Goal: Task Accomplishment & Management: Use online tool/utility

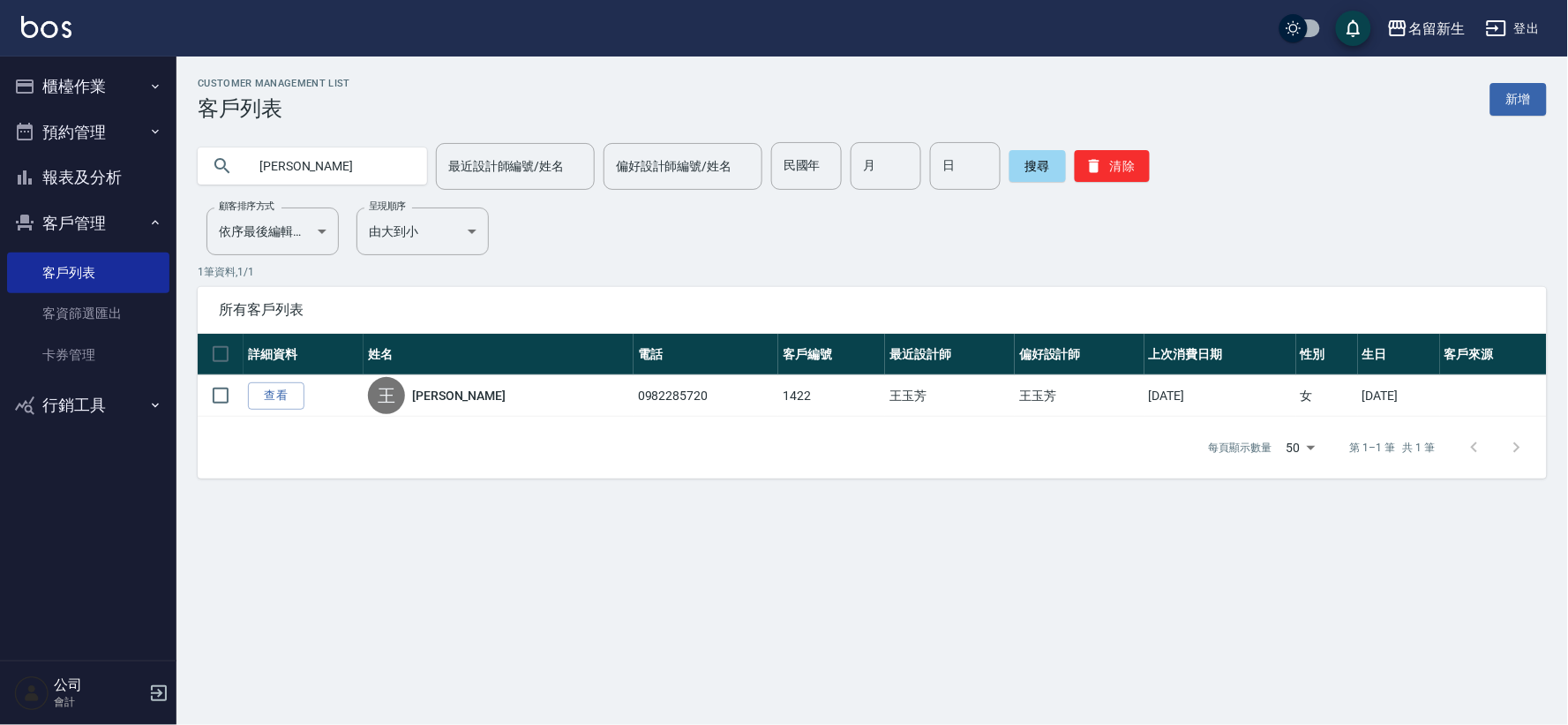
click at [329, 162] on input "[PERSON_NAME]" at bounding box center [330, 166] width 166 height 48
type input "王"
type input "送"
click at [1033, 177] on button "搜尋" at bounding box center [1037, 166] width 57 height 32
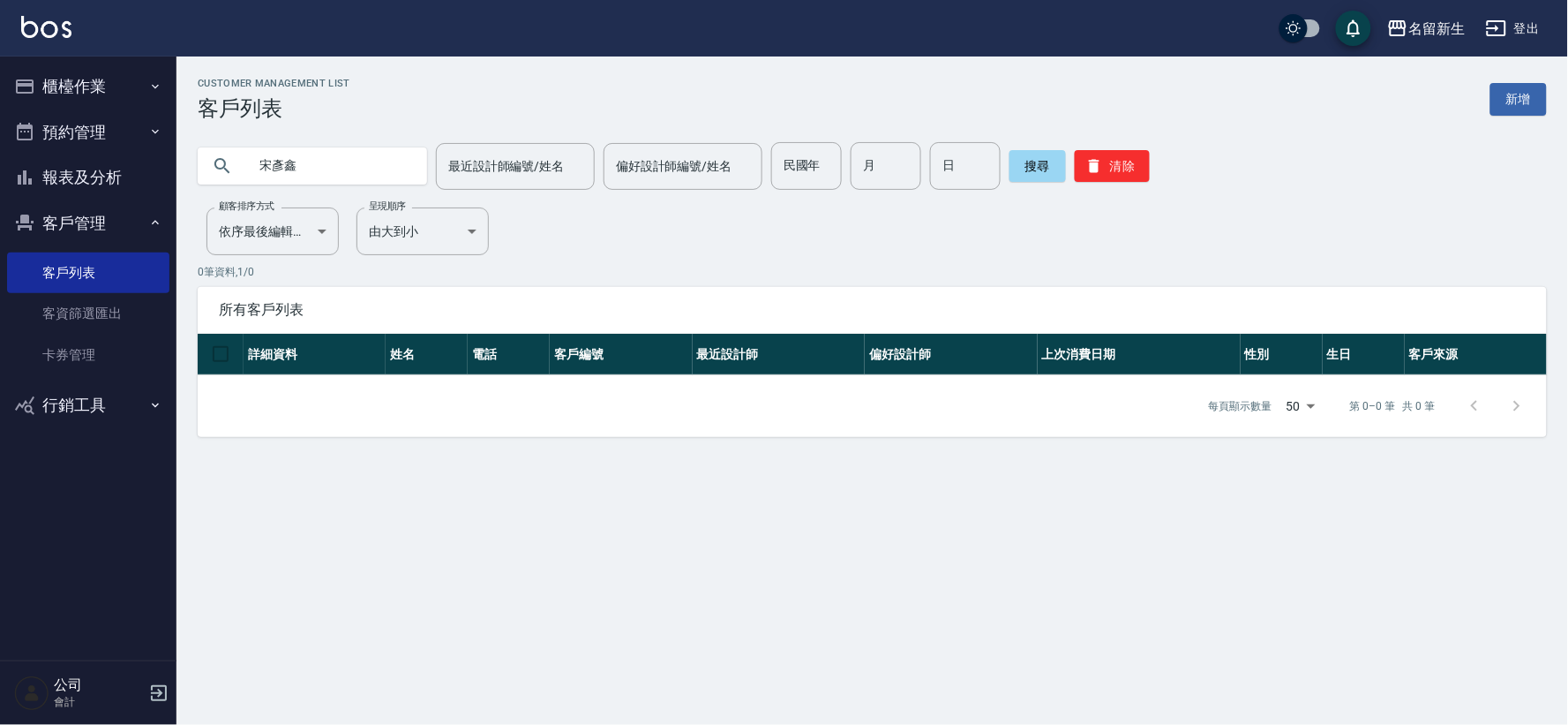
click at [338, 179] on input "宋彥鑫" at bounding box center [330, 166] width 166 height 48
type input "宋"
click at [1029, 159] on button "搜尋" at bounding box center [1037, 166] width 57 height 32
click at [607, 666] on div "Customer Management List 客戶列表 新增 [PERSON_NAME] 最近設計師編號/姓名 最近設計師編號/姓名 偏好設計師編號/姓名…" at bounding box center [784, 362] width 1568 height 725
click at [307, 156] on input "[PERSON_NAME]" at bounding box center [330, 166] width 166 height 48
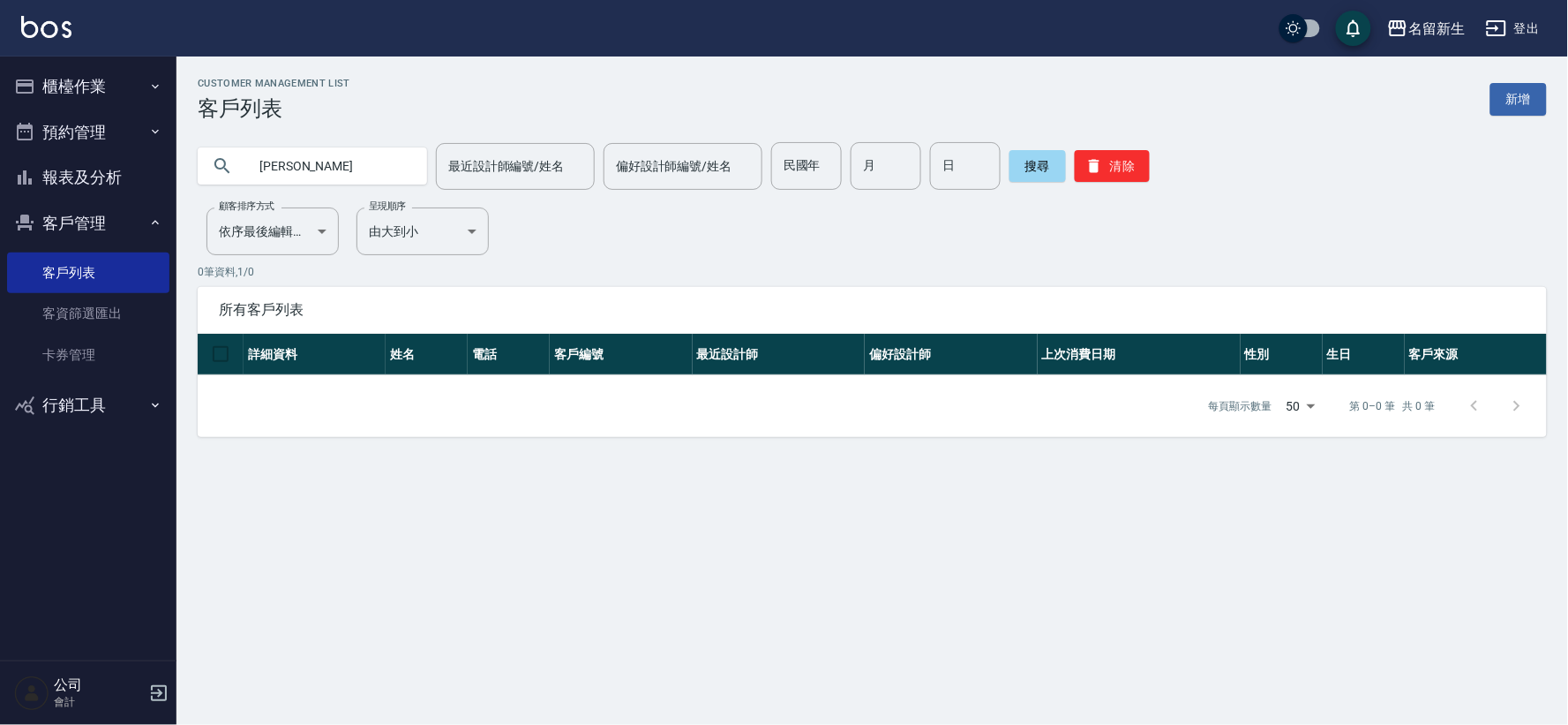
click at [307, 156] on input "[PERSON_NAME]" at bounding box center [330, 166] width 166 height 48
type input "陽"
type input "宋彥鑫"
click at [801, 152] on div "民國年 民國年" at bounding box center [807, 166] width 71 height 48
type input "73"
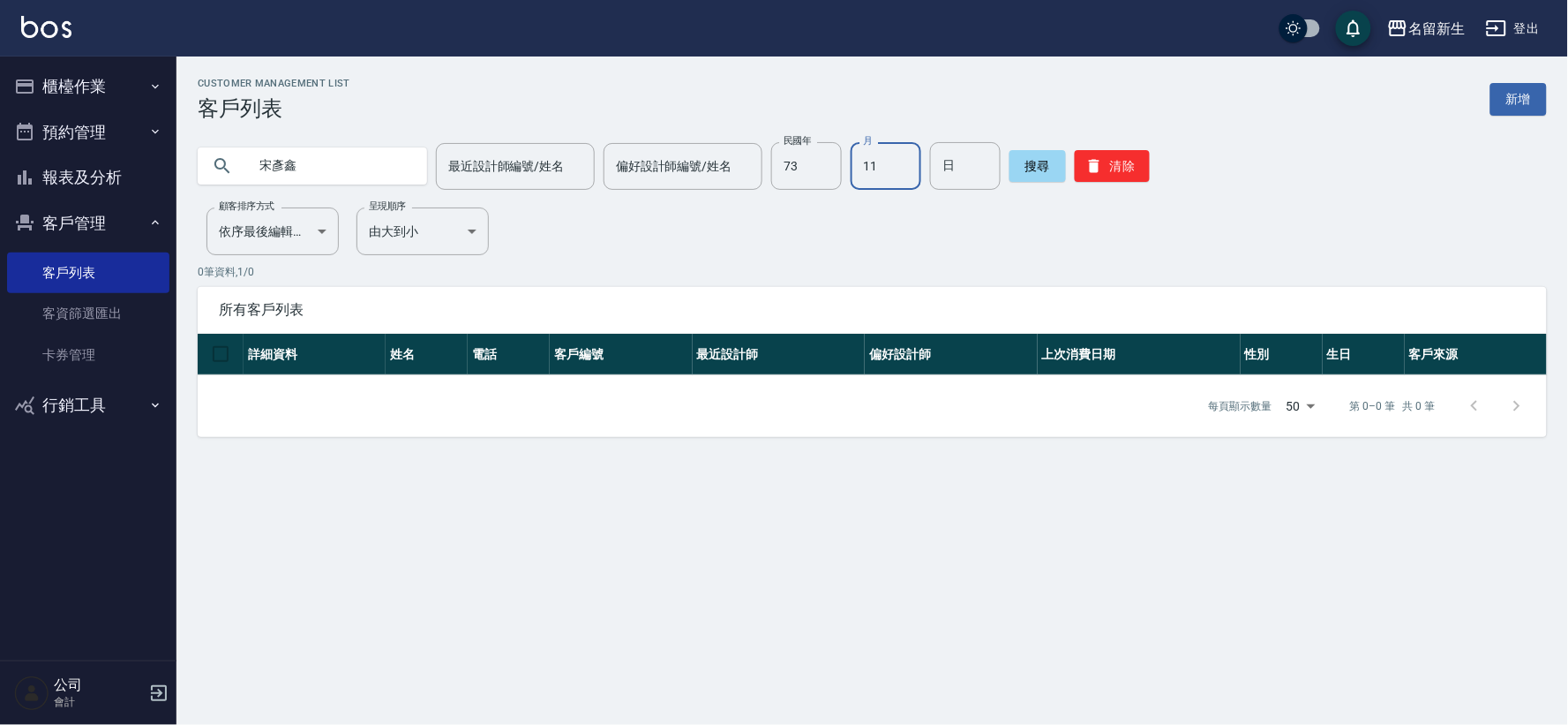
type input "11"
type input "02"
drag, startPoint x: 335, startPoint y: 160, endPoint x: 197, endPoint y: 159, distance: 138.0
click at [198, 159] on div "宋彥鑫" at bounding box center [313, 166] width 230 height 37
click at [1029, 166] on button "搜尋" at bounding box center [1037, 166] width 57 height 32
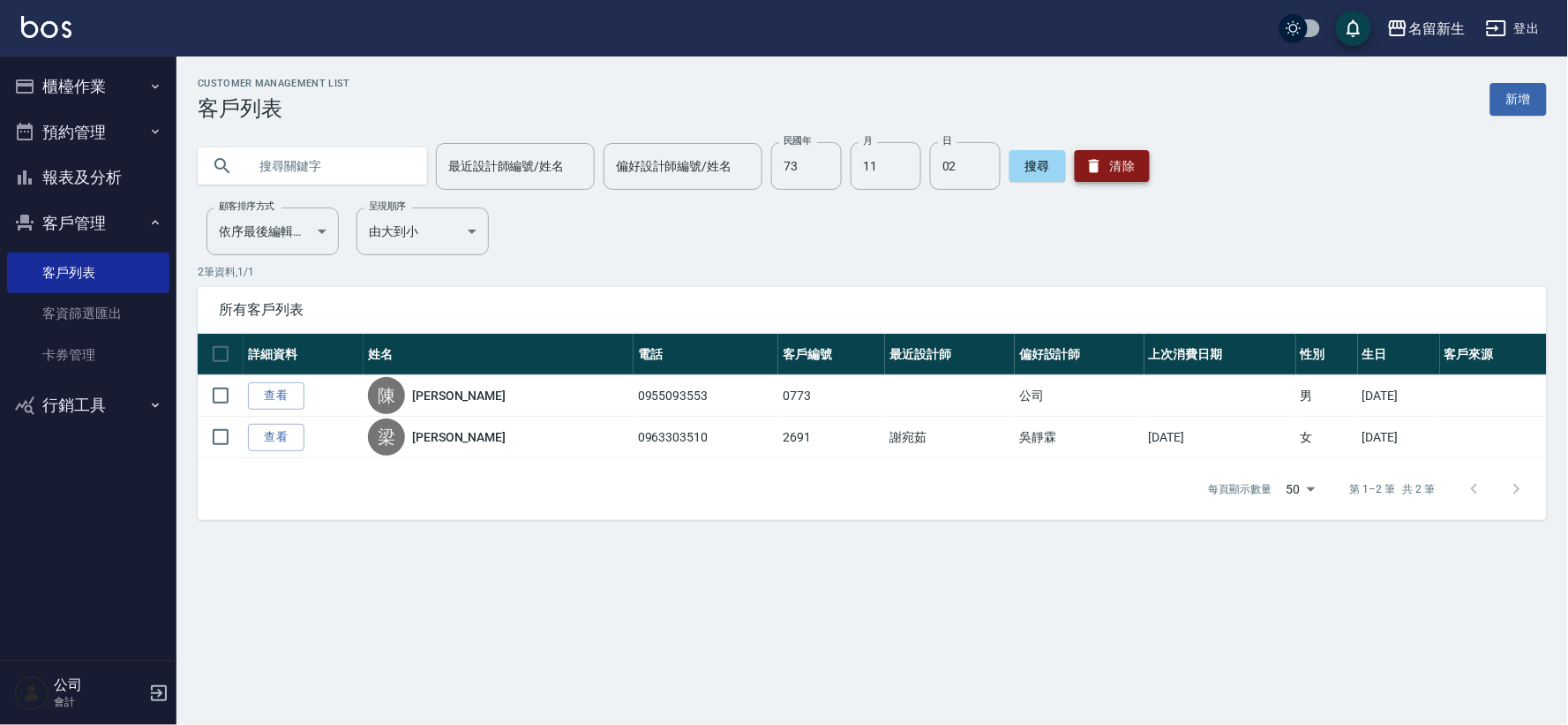
click at [1139, 173] on button "清除" at bounding box center [1112, 166] width 75 height 32
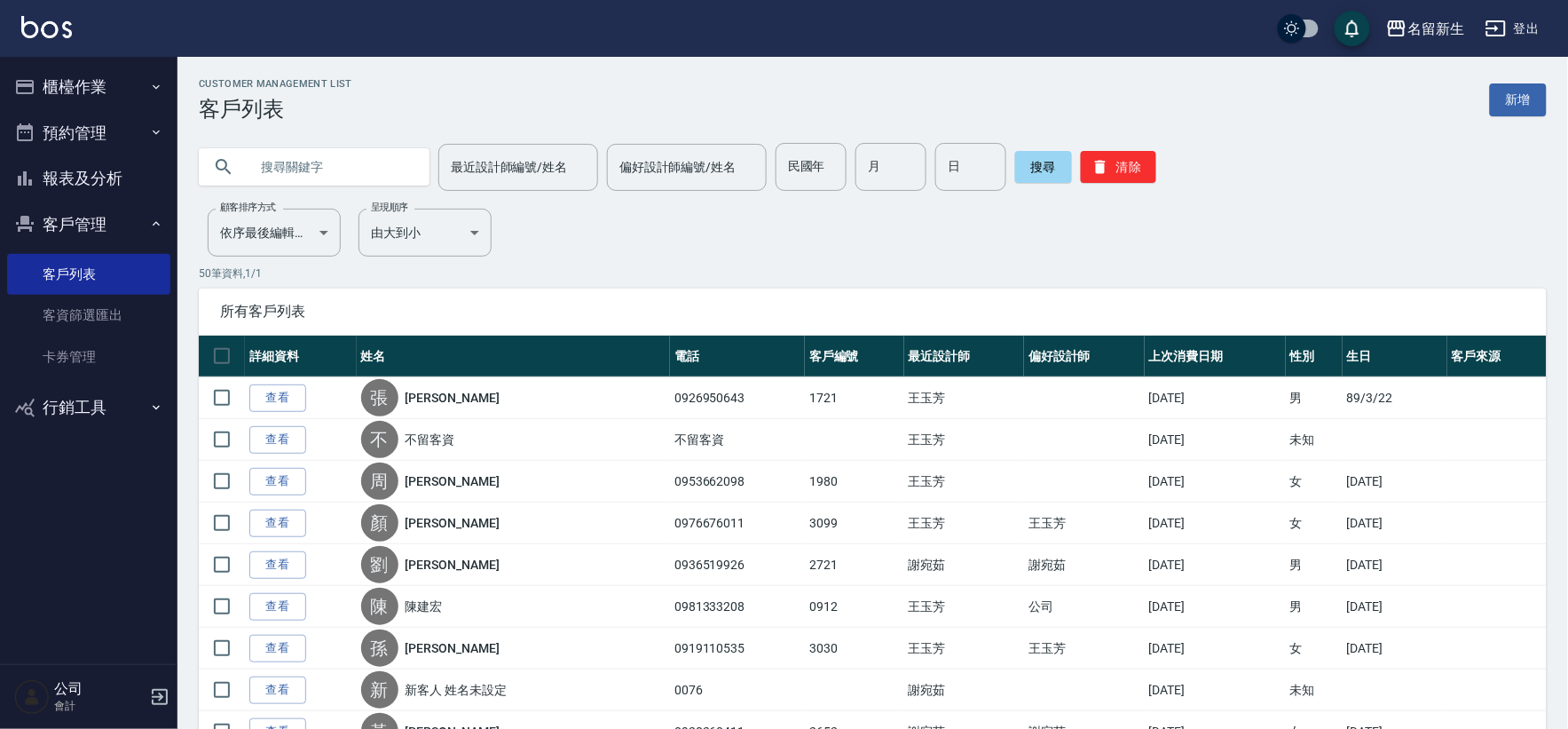
click at [135, 94] on button "櫃檯作業" at bounding box center [89, 87] width 163 height 46
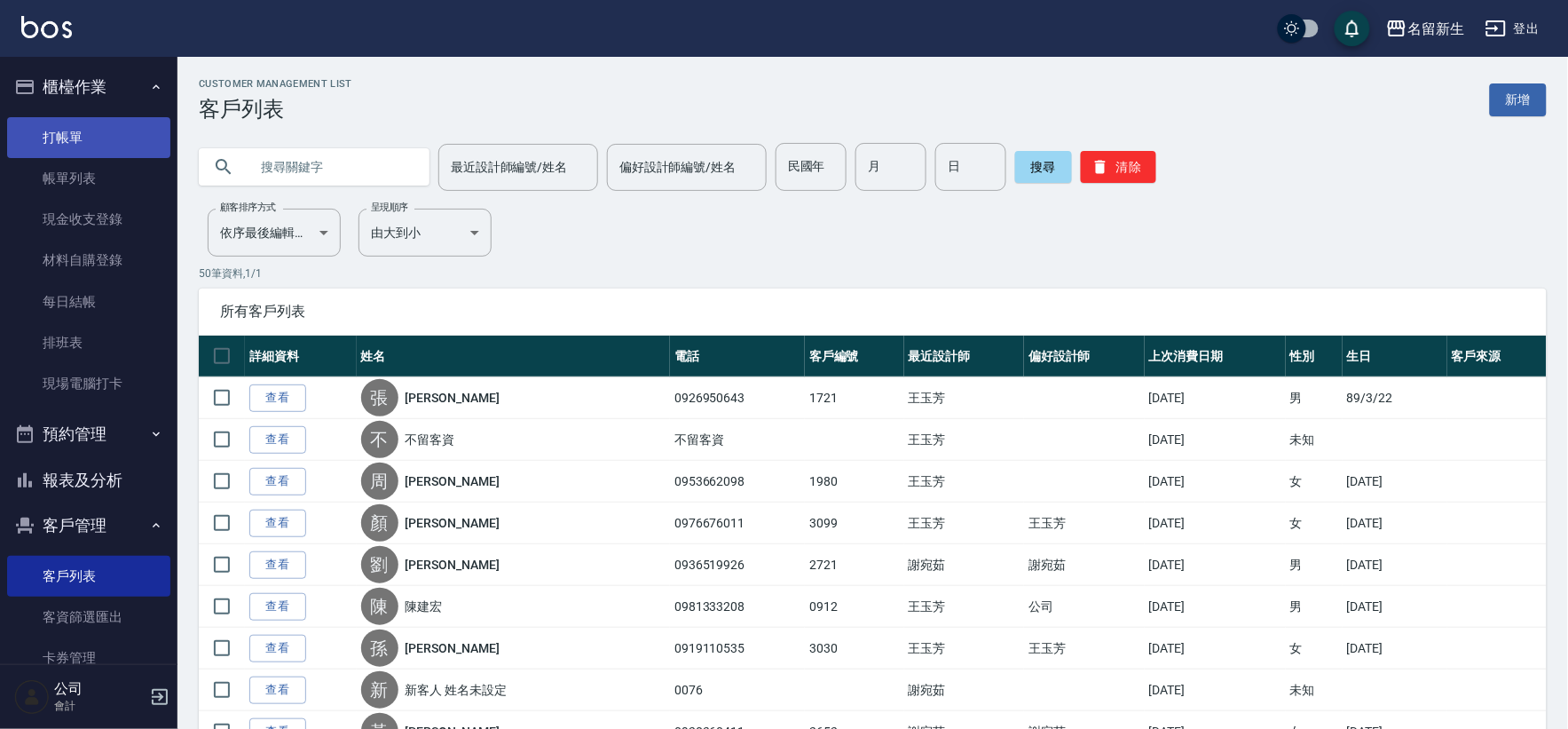
click at [126, 131] on link "打帳單" at bounding box center [89, 138] width 163 height 41
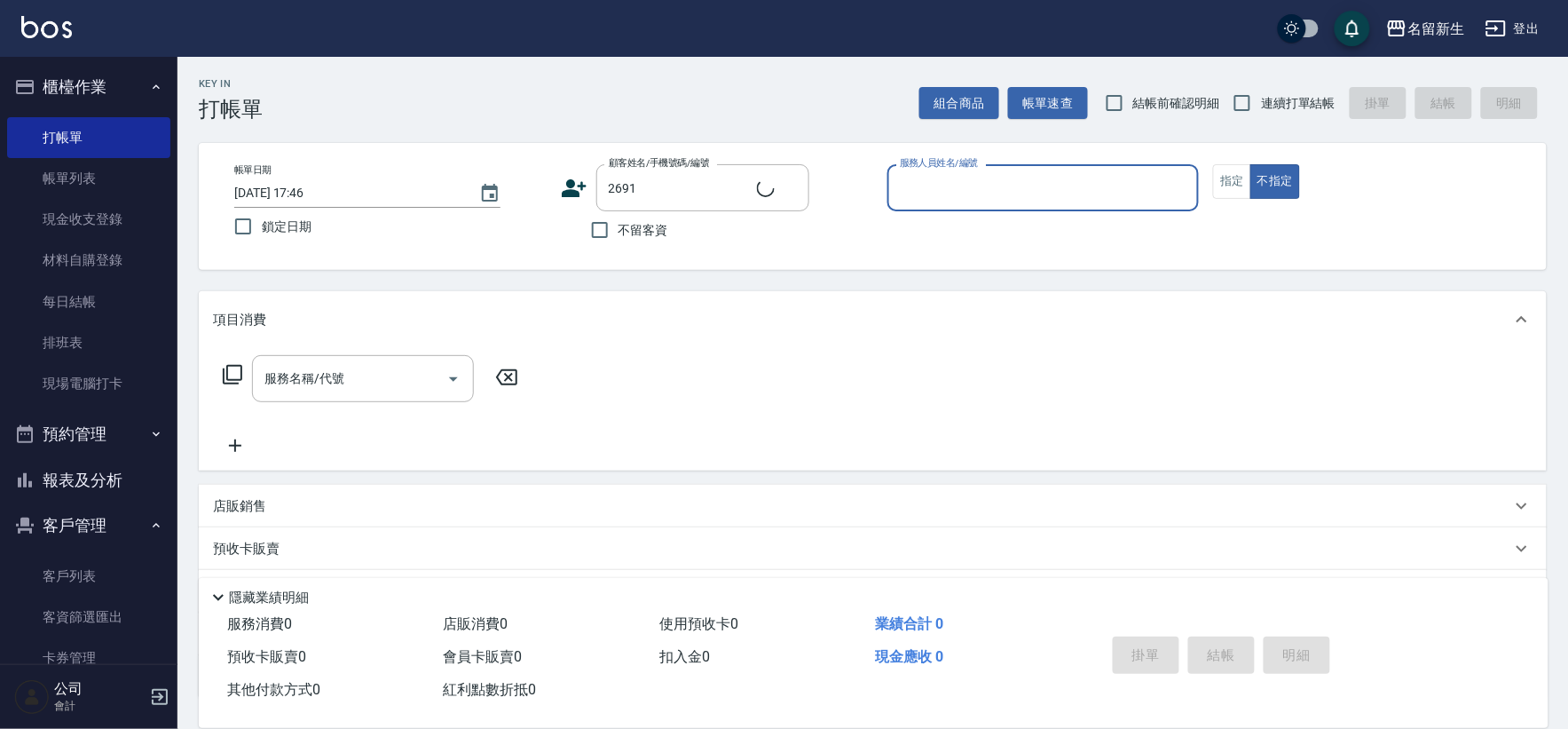
type input "[PERSON_NAME]/0963303510/2691"
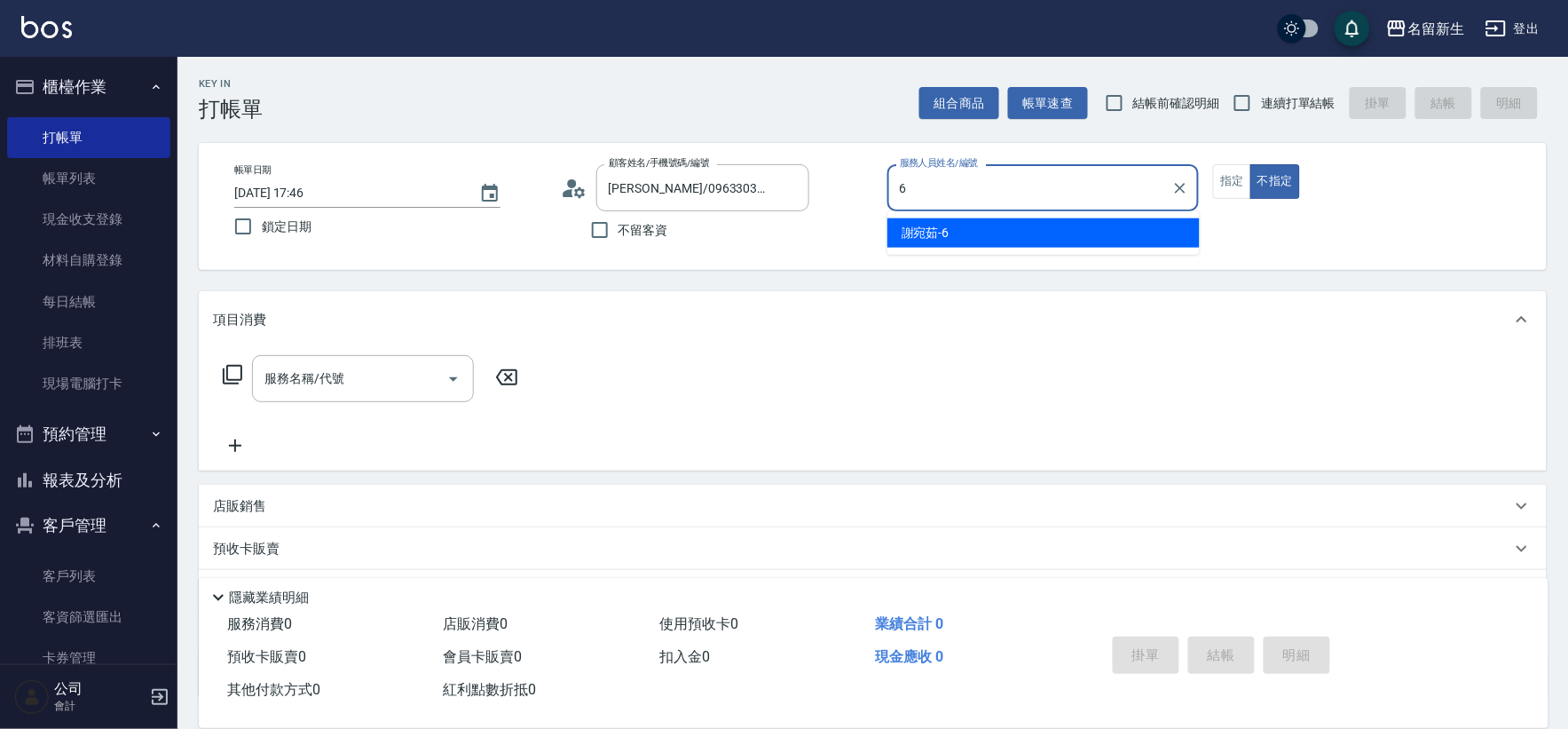
type input "6"
type button "false"
type input "謝宛茹-6"
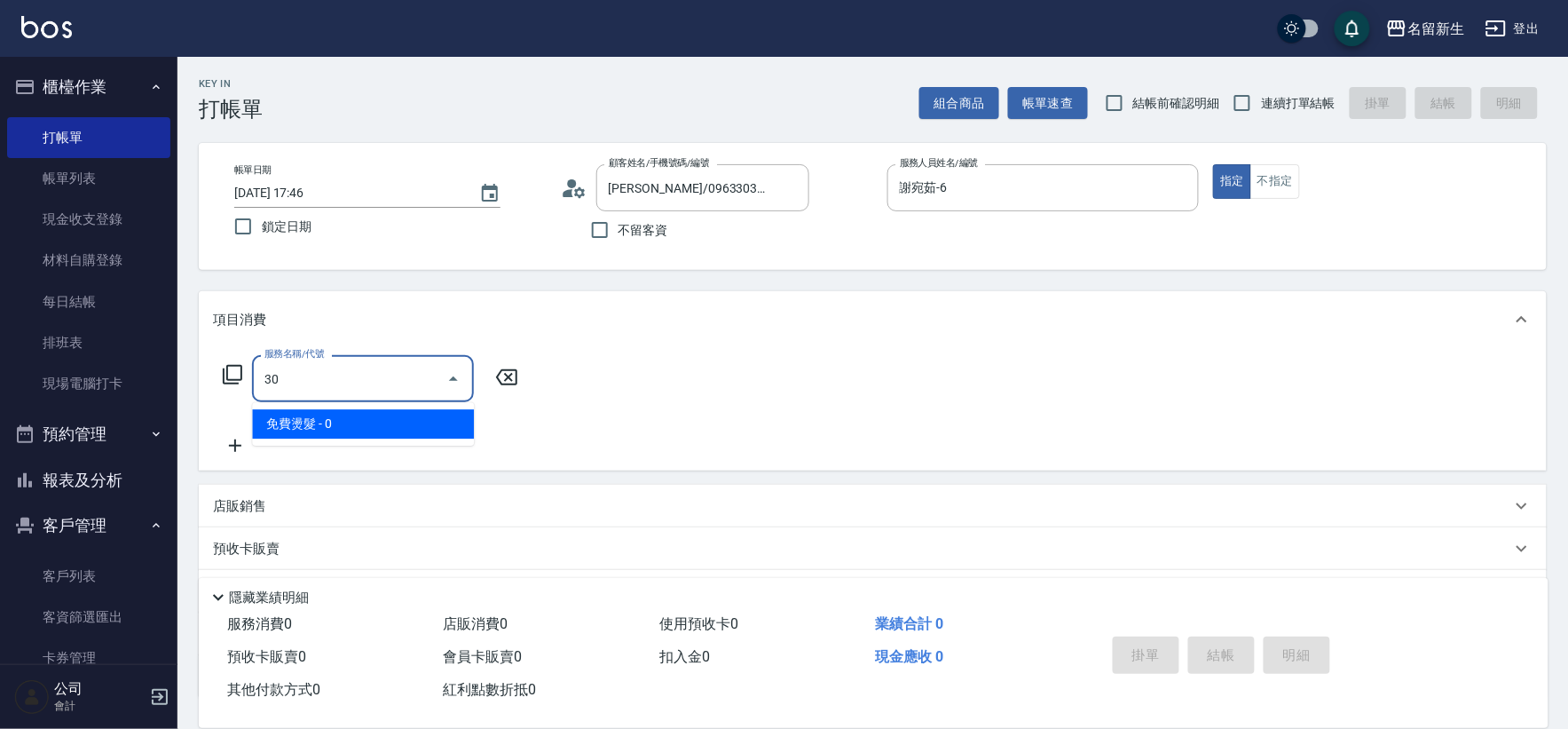
type input "3"
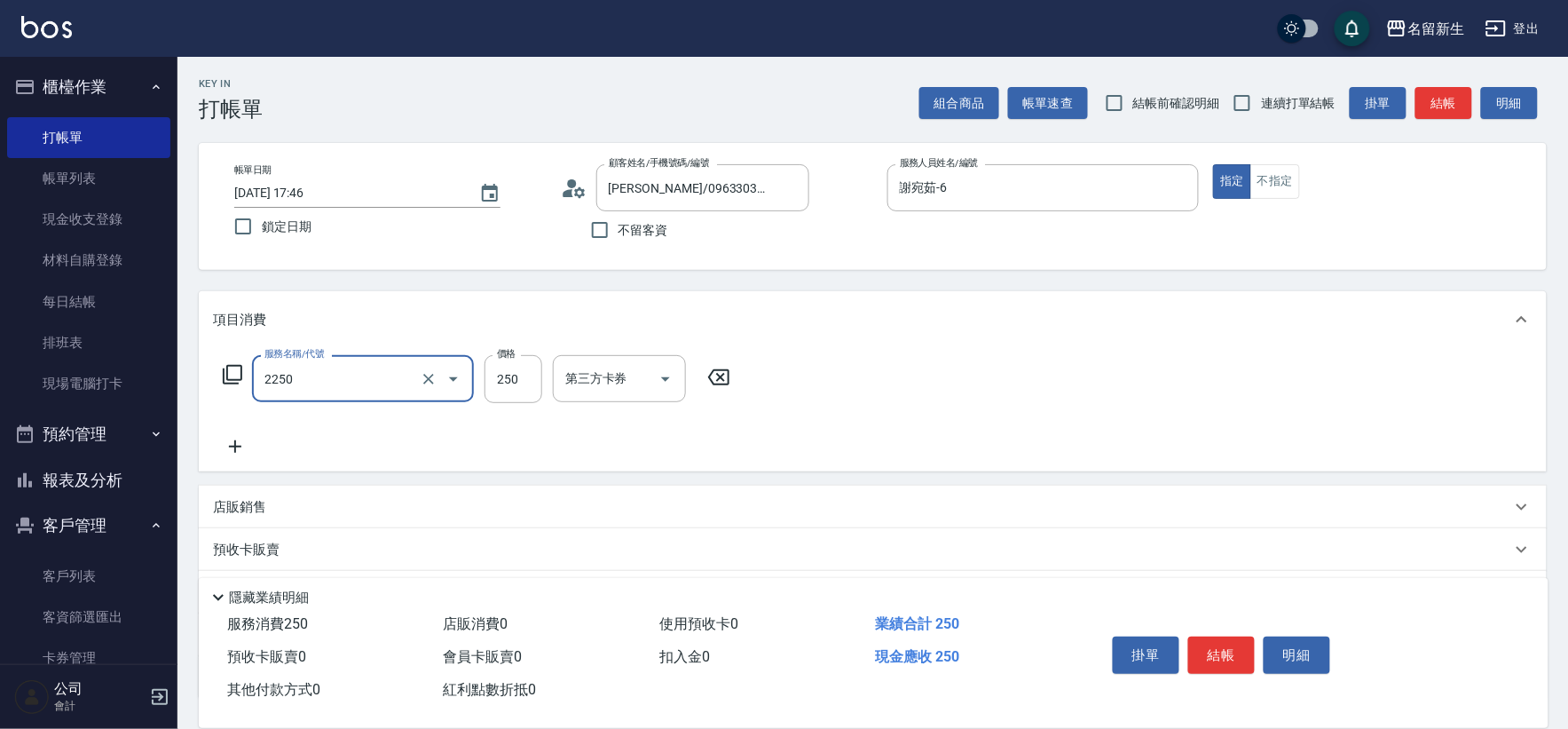
type input "剪髮(2250)"
type input "300"
click at [1271, 111] on span "連續打單結帳" at bounding box center [1298, 103] width 75 height 19
click at [1261, 111] on input "連續打單結帳" at bounding box center [1242, 103] width 37 height 37
checkbox input "true"
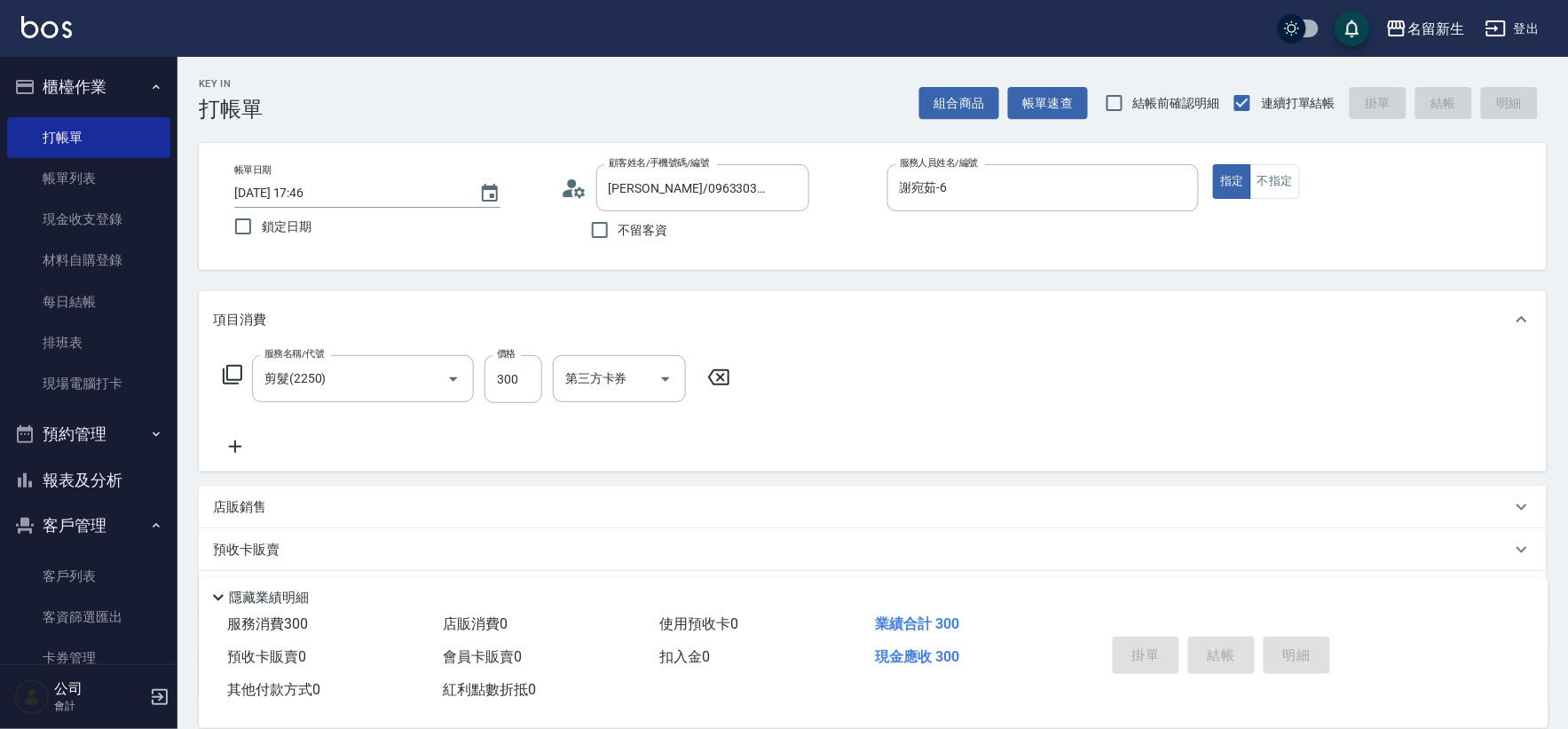
type input "[DATE] 17:47"
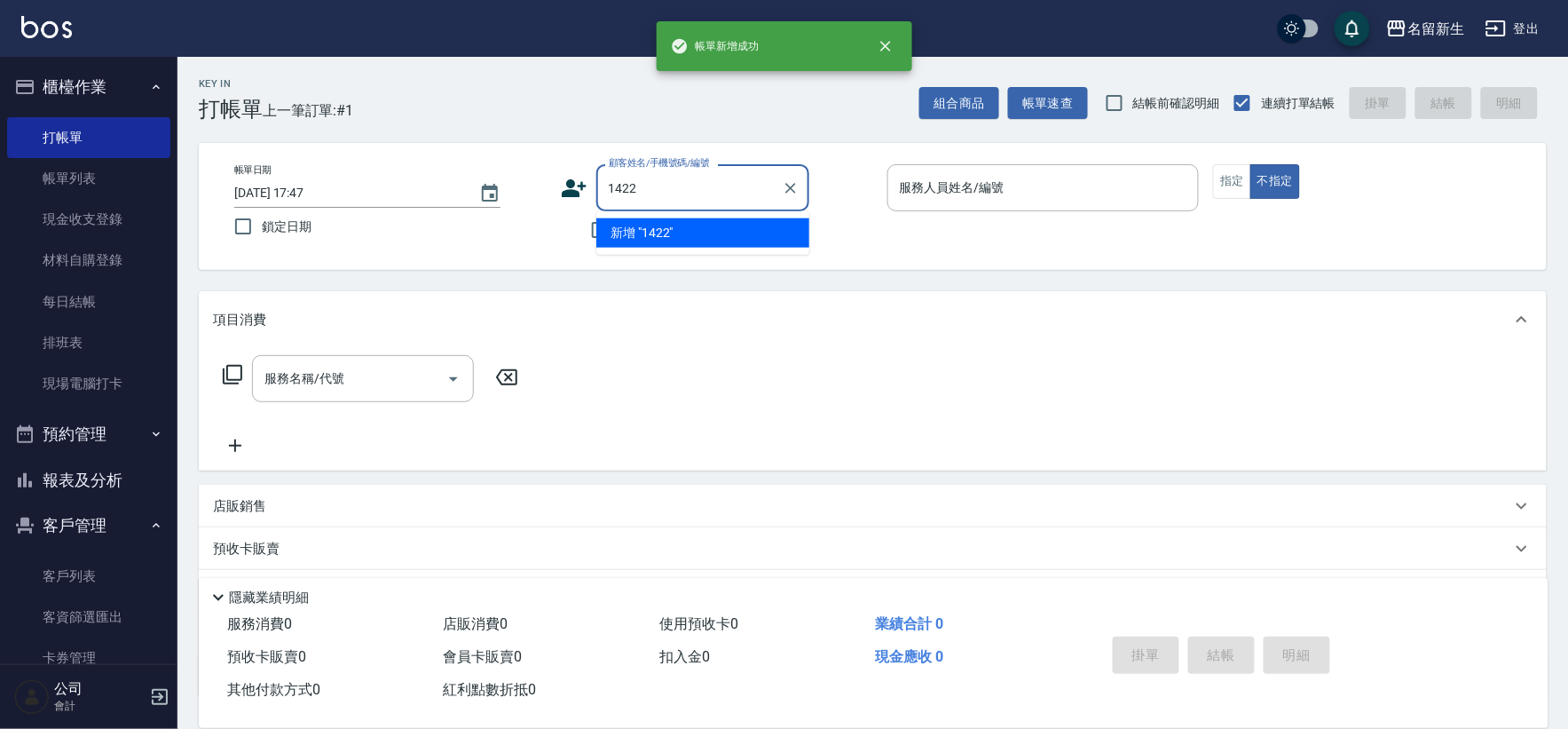
type input "1422"
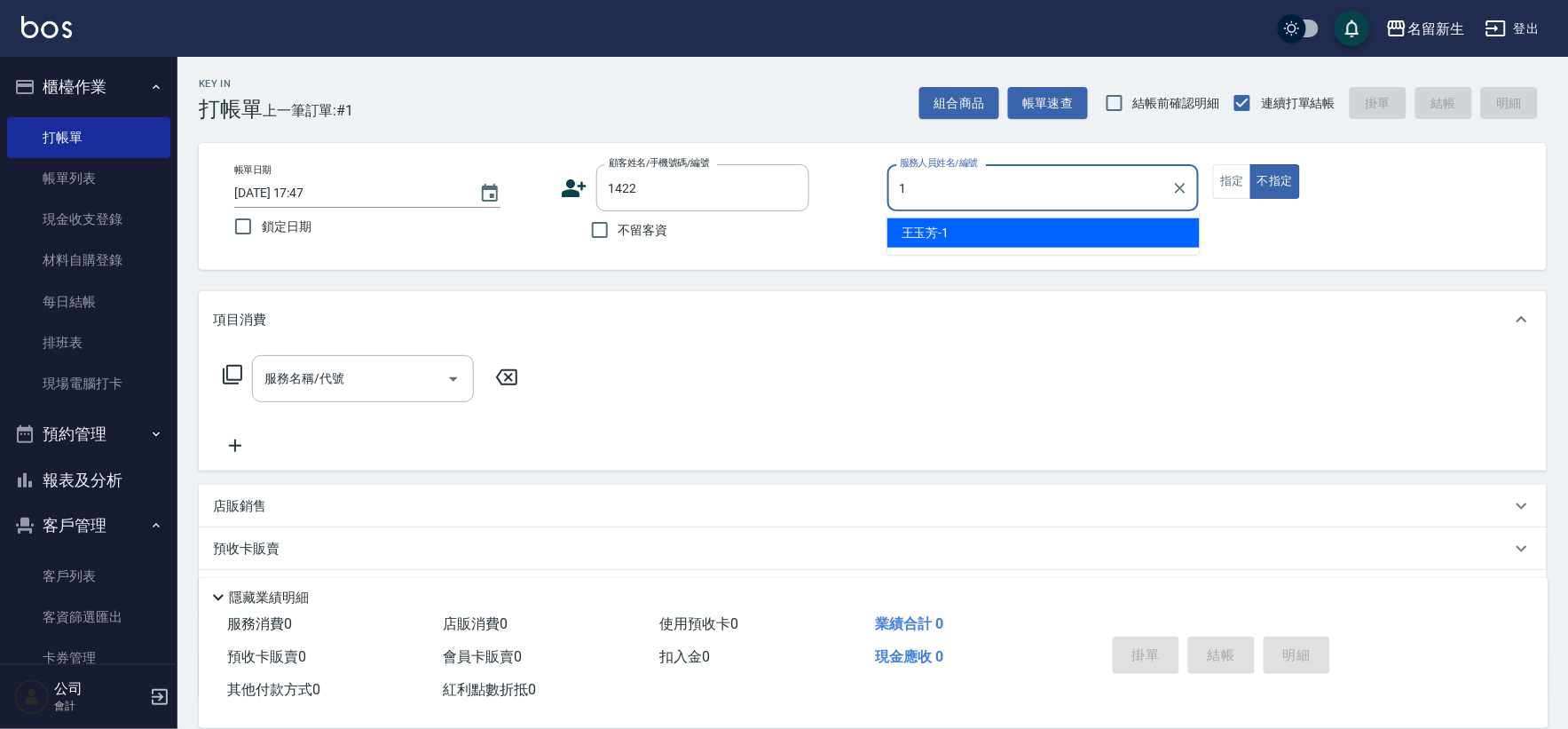
type input "[PERSON_NAME]1"
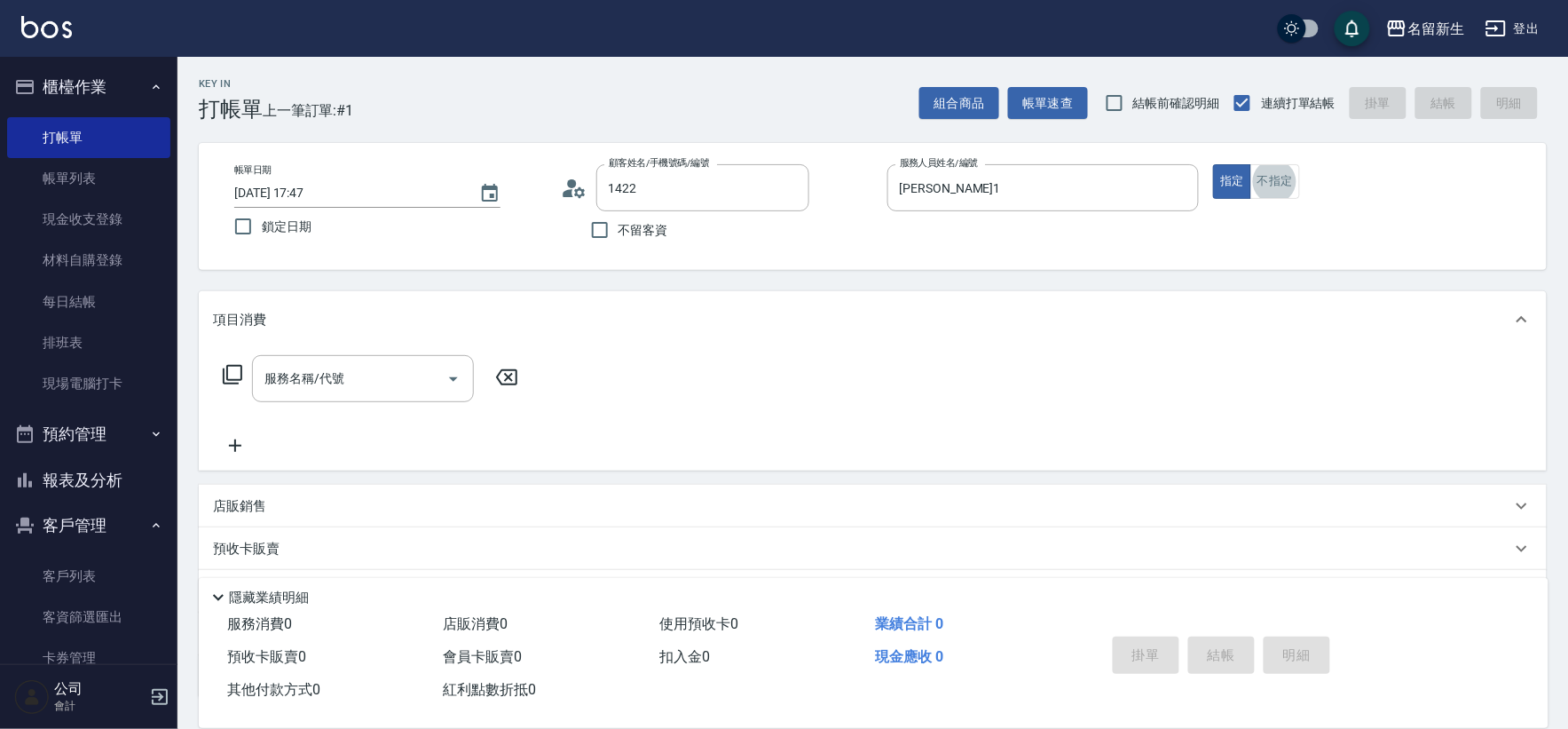
type input "[PERSON_NAME]/0982285720/1422"
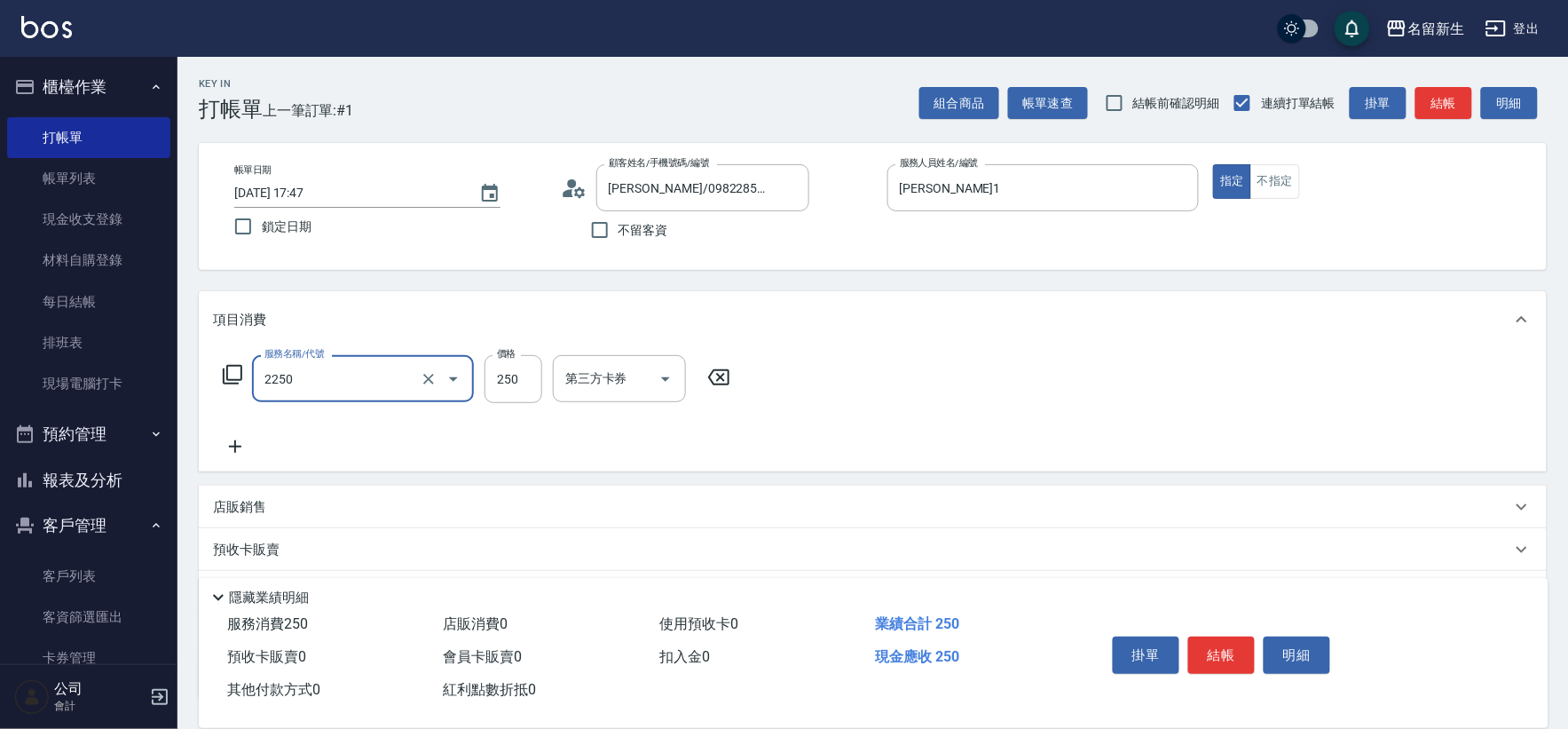
type input "剪髮(2250)"
type input "200"
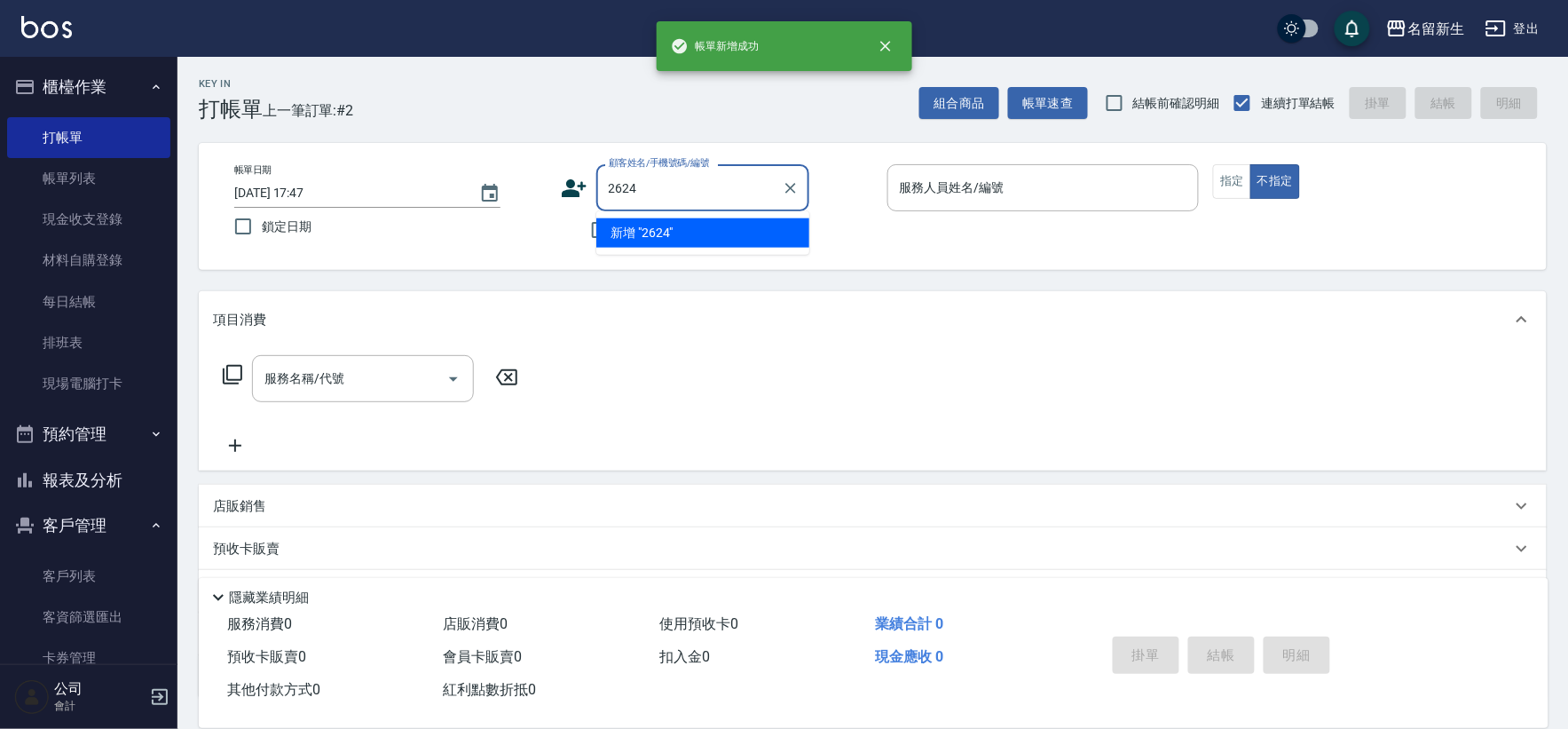
type input "2624"
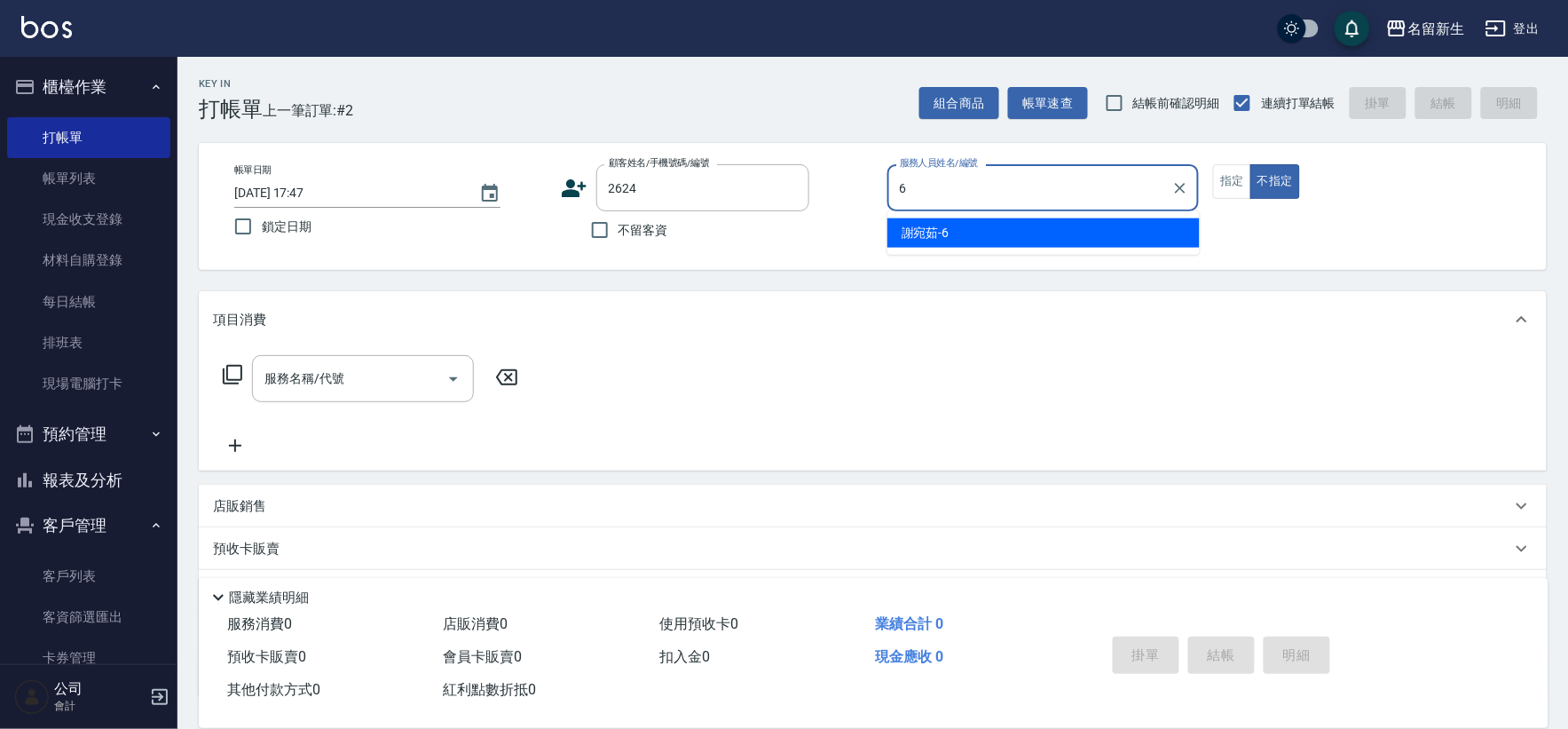
type input "謝宛茹-6"
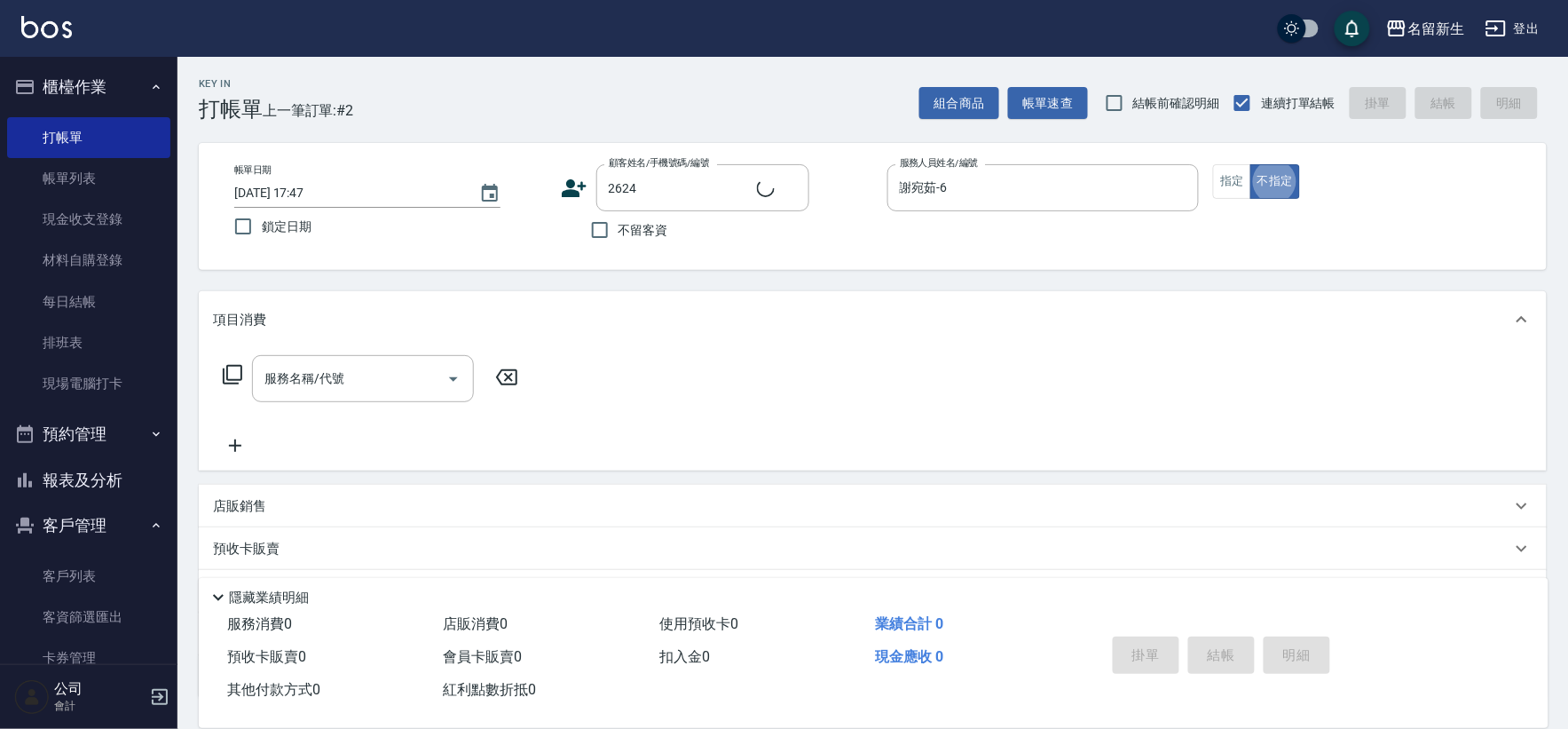
type input "[PERSON_NAME]/0955155814/2624"
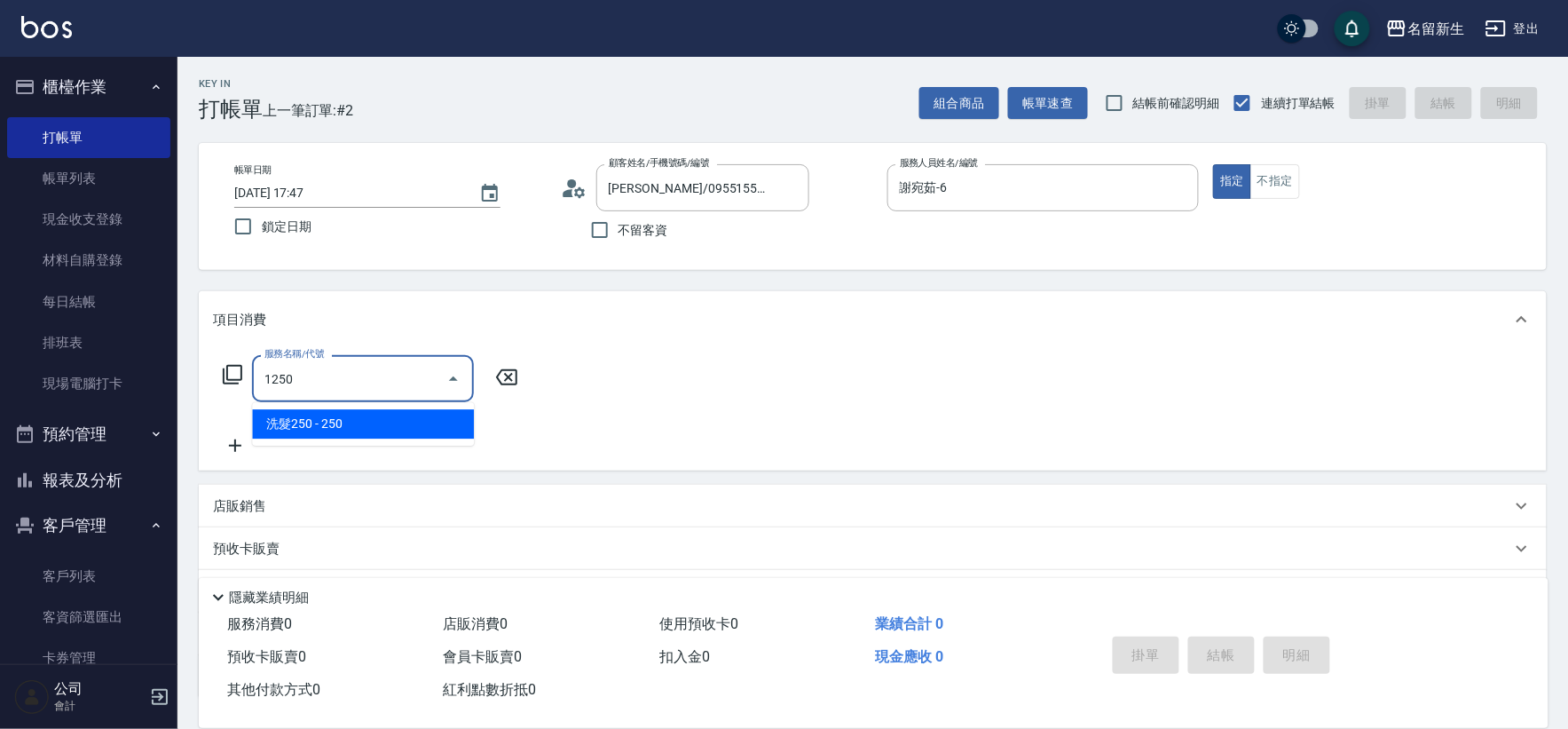
type input "洗髮250(1250)"
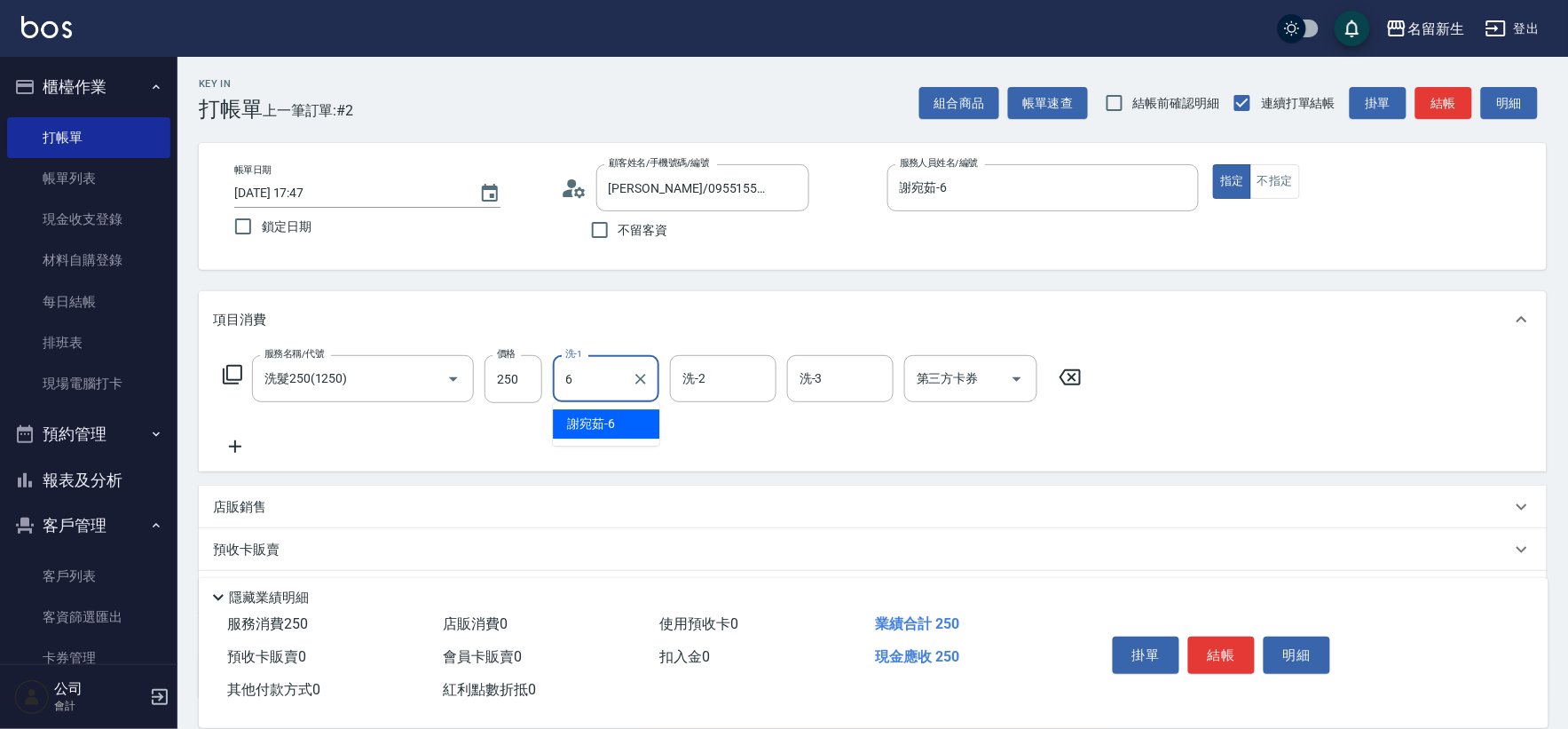
type input "謝宛茹-6"
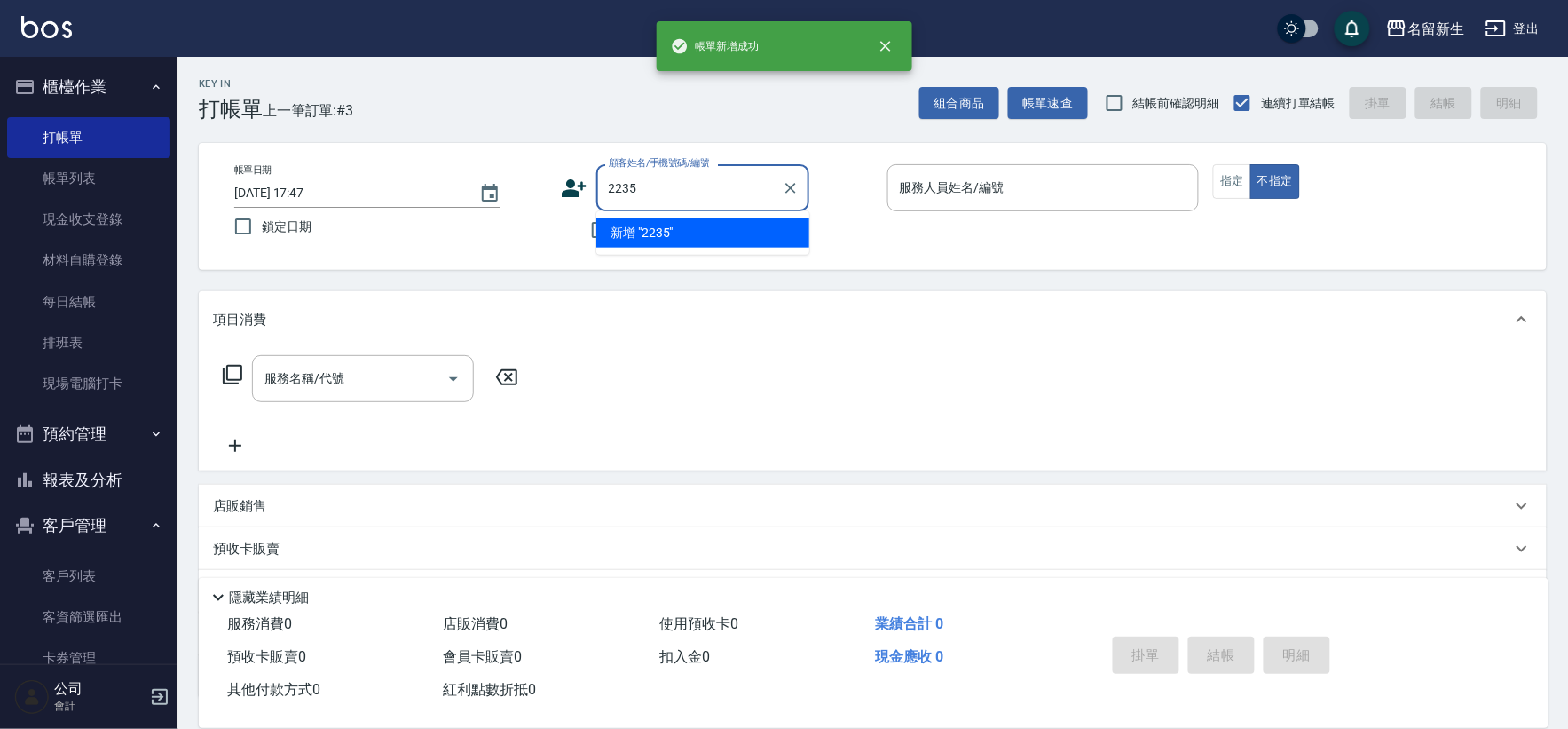
type input "2235"
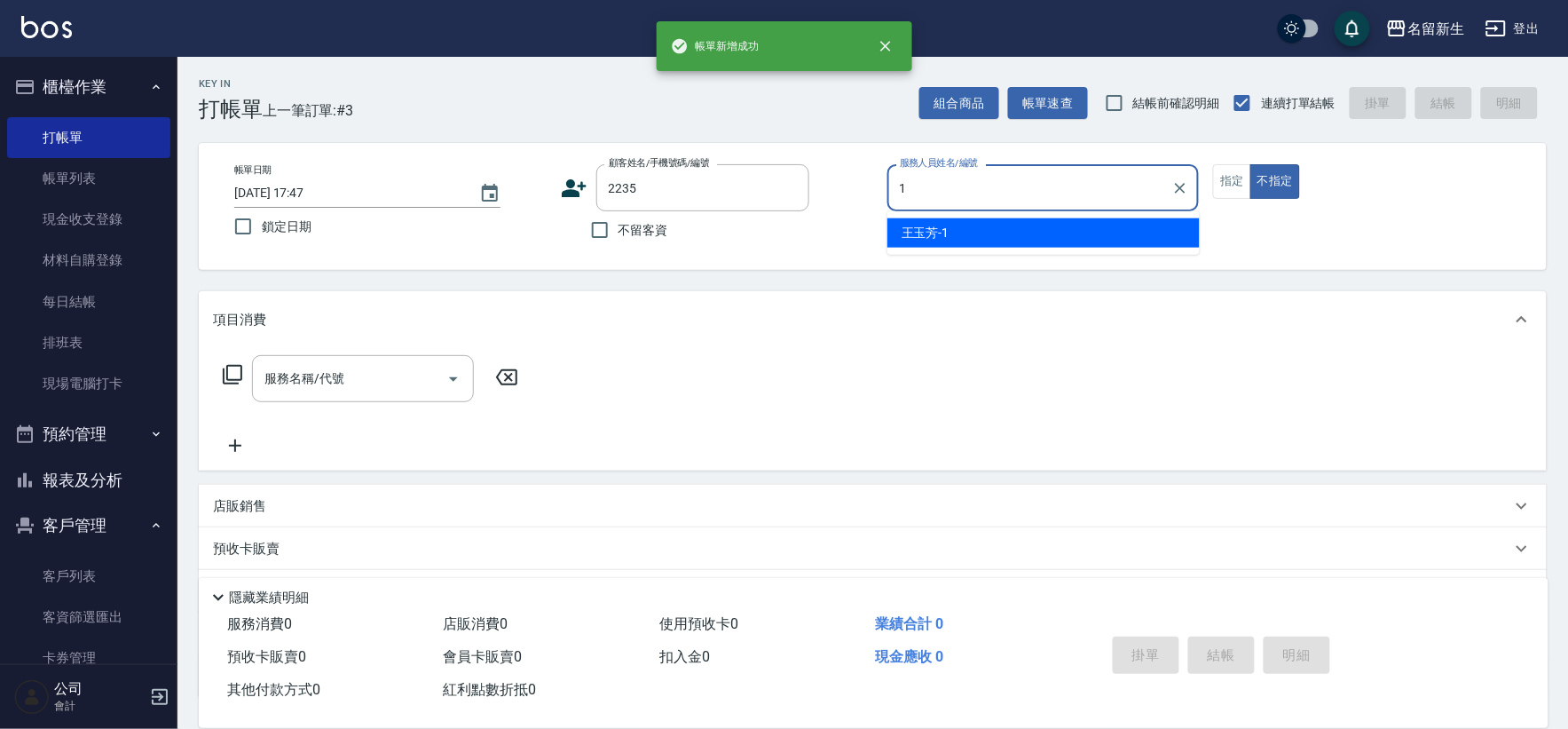
type input "[PERSON_NAME]1"
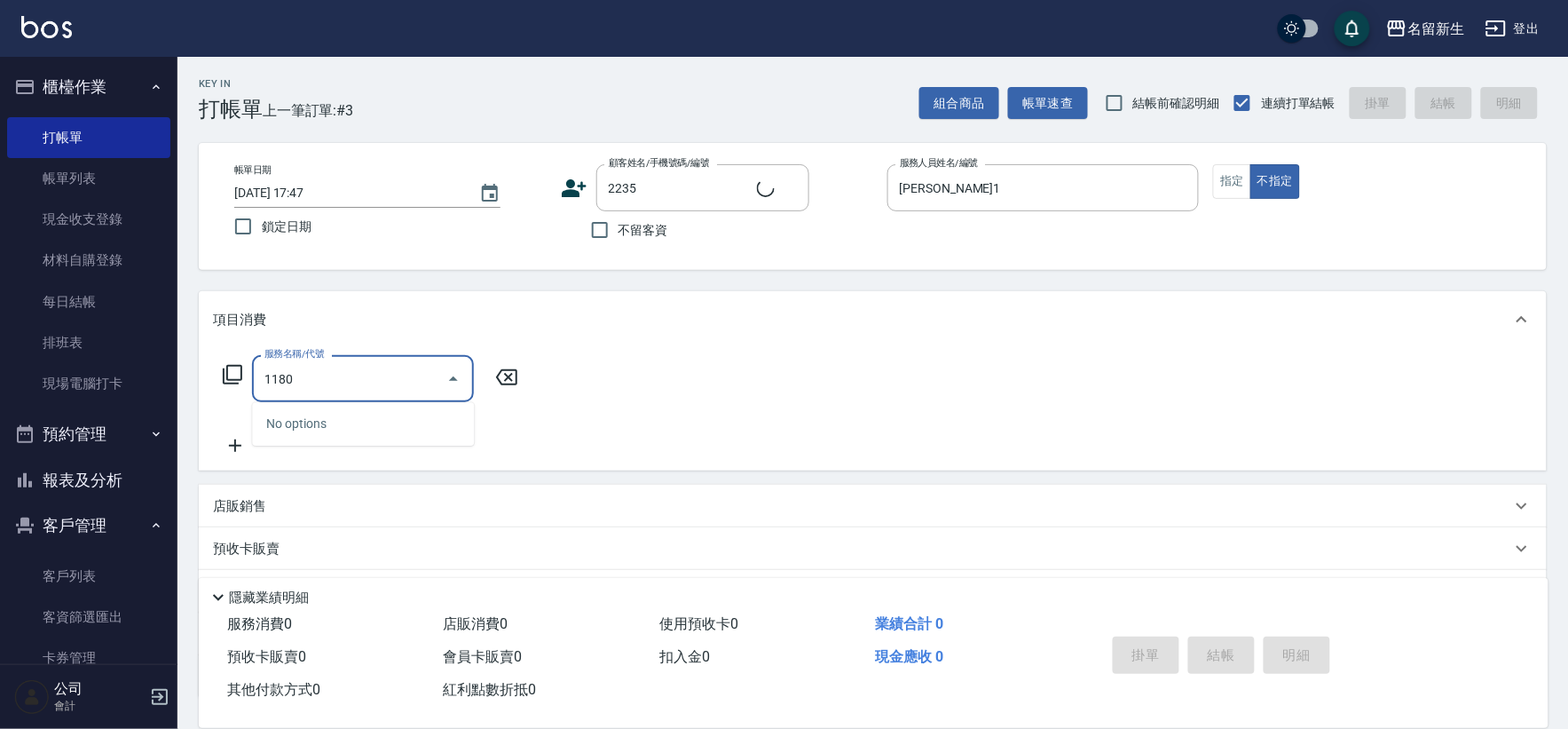
type input "1180"
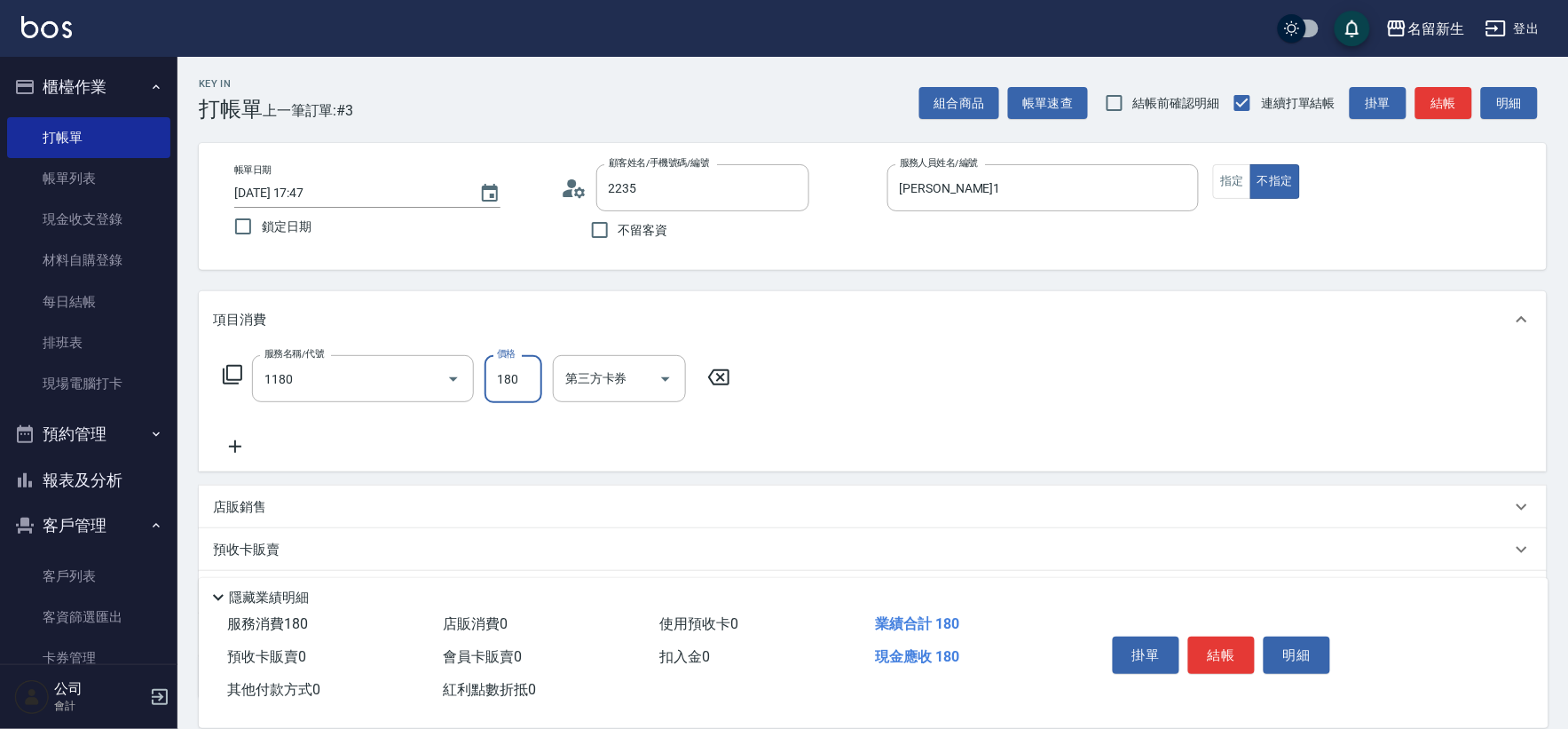
type input "[PERSON_NAME]/0905061617/2235"
type input "洗髮(不指定活動)(1180)"
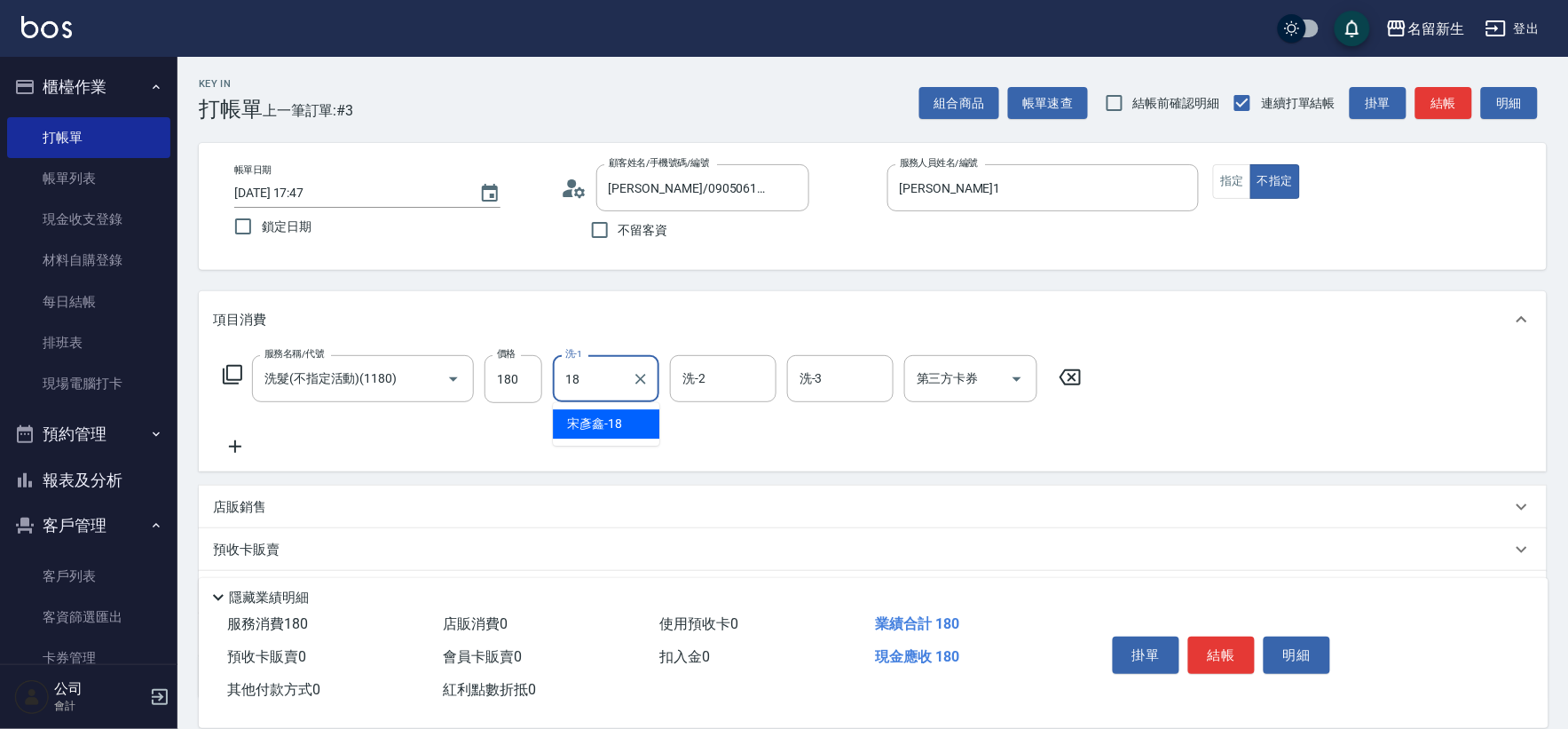
type input "[PERSON_NAME]-18"
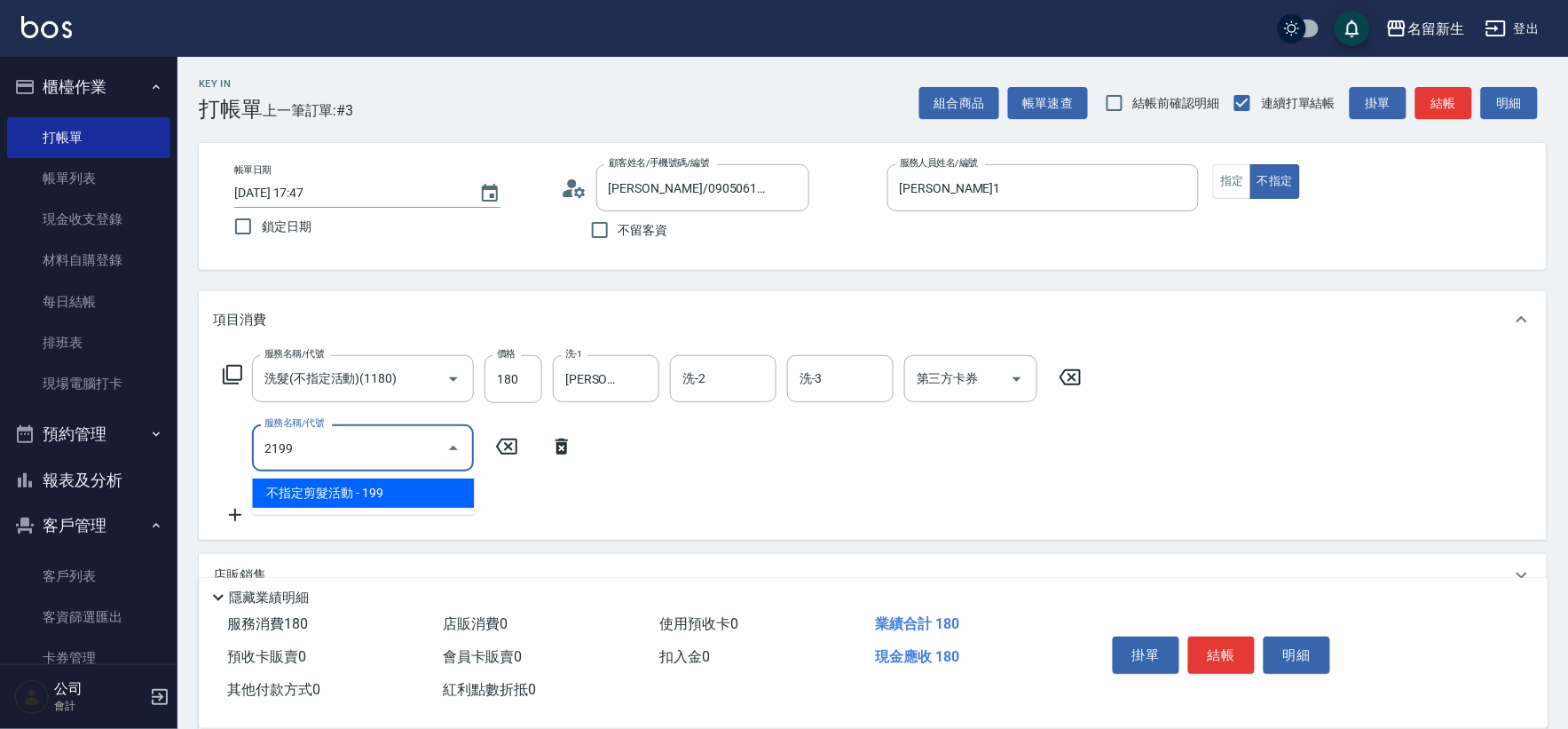
type input "不指定剪髮活動(2199)"
